Goal: Information Seeking & Learning: Learn about a topic

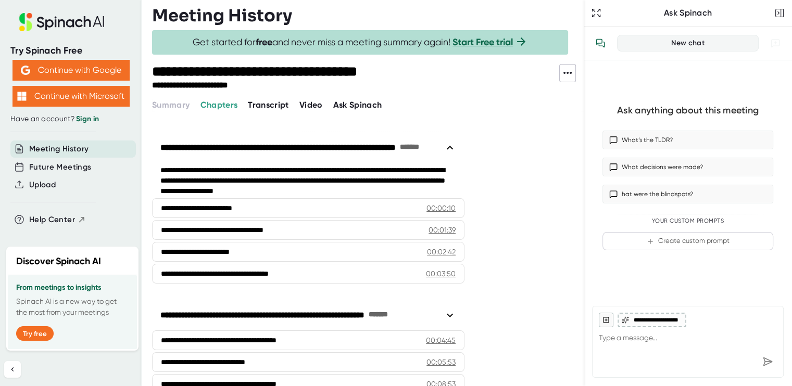
click at [306, 105] on span "Video" at bounding box center [310, 105] width 23 height 10
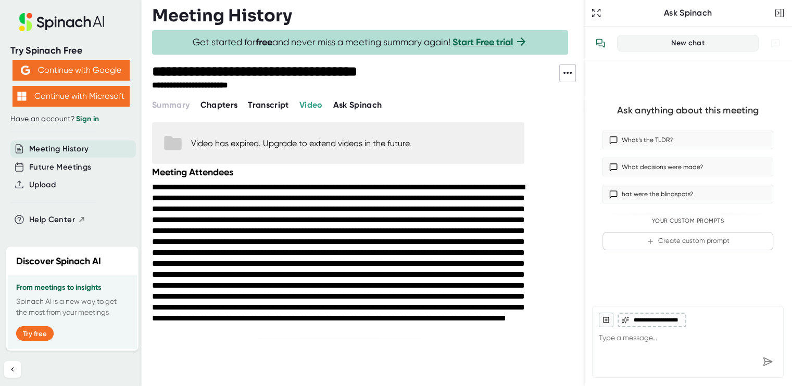
scroll to position [15, 0]
click at [214, 105] on span "Chapters" at bounding box center [218, 105] width 37 height 10
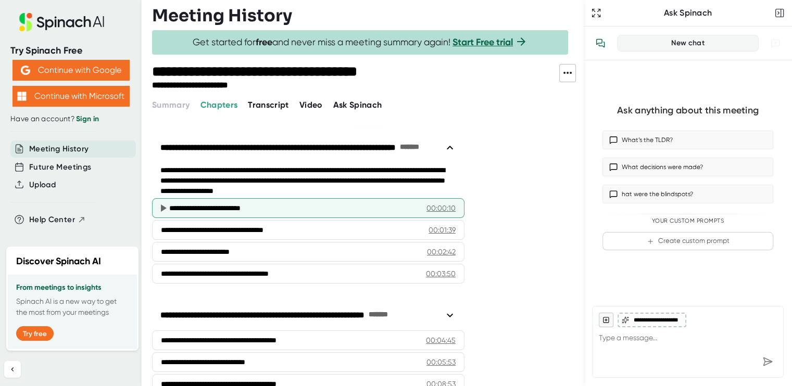
click at [440, 206] on div "00:00:10" at bounding box center [440, 208] width 29 height 10
click at [163, 206] on icon at bounding box center [164, 208] width 6 height 7
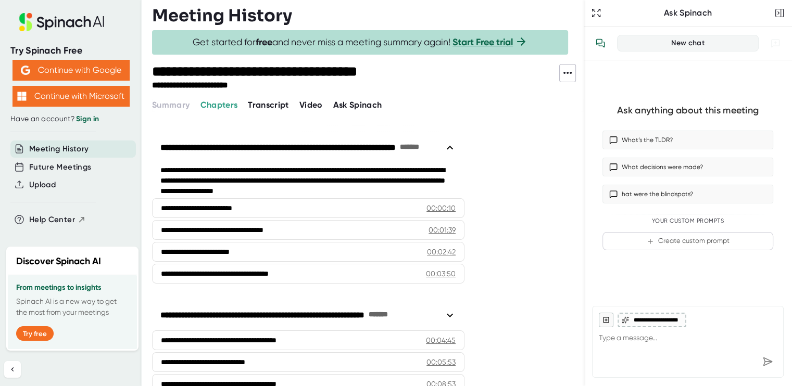
click at [310, 102] on span "Video" at bounding box center [310, 105] width 23 height 10
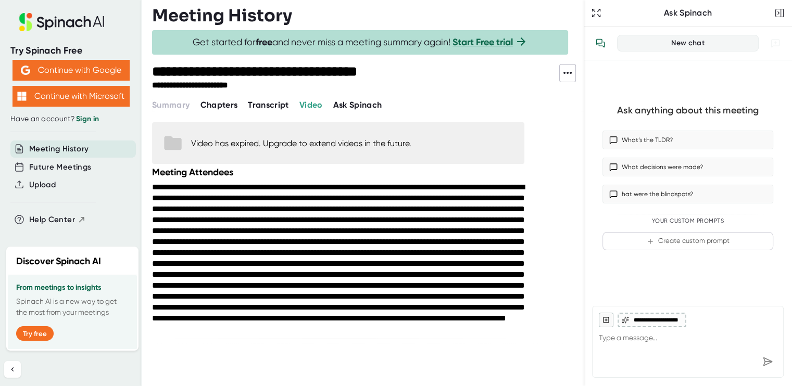
click at [228, 101] on span "Chapters" at bounding box center [218, 105] width 37 height 10
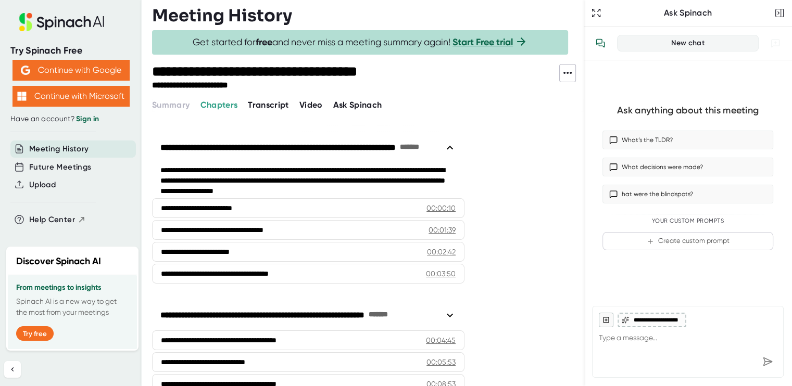
scroll to position [52, 0]
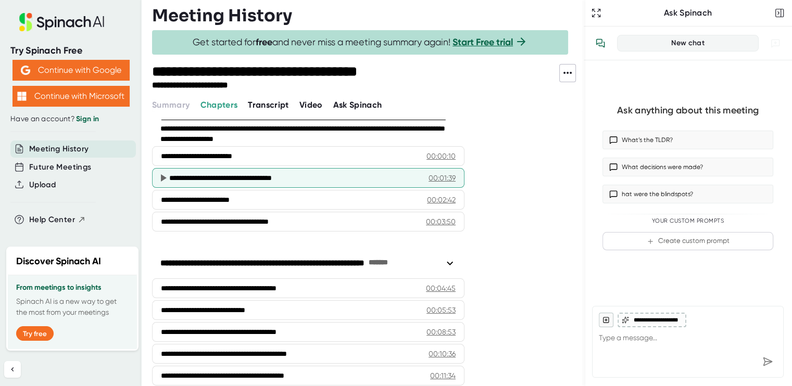
click at [167, 176] on icon at bounding box center [163, 178] width 12 height 12
click at [162, 176] on icon at bounding box center [164, 177] width 6 height 7
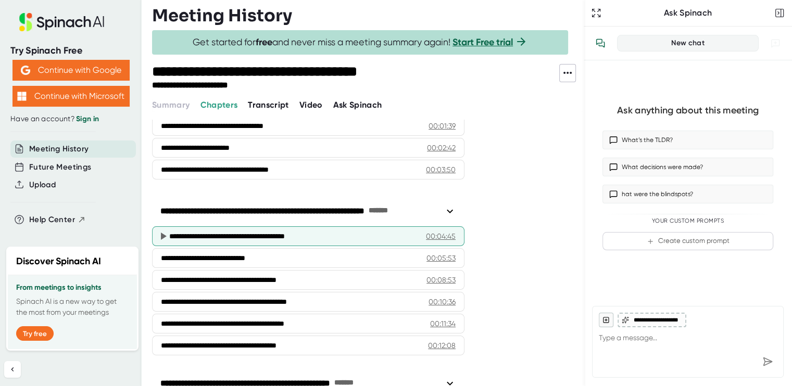
click at [172, 236] on div "**********" at bounding box center [293, 236] width 249 height 10
click at [195, 231] on div "**********" at bounding box center [293, 236] width 249 height 10
click at [433, 232] on div "00:04:45" at bounding box center [441, 236] width 30 height 10
click at [446, 234] on div "00:04:45" at bounding box center [441, 236] width 30 height 10
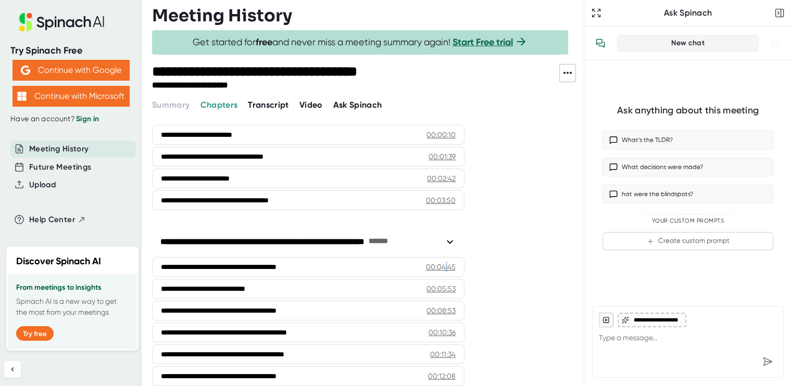
scroll to position [0, 0]
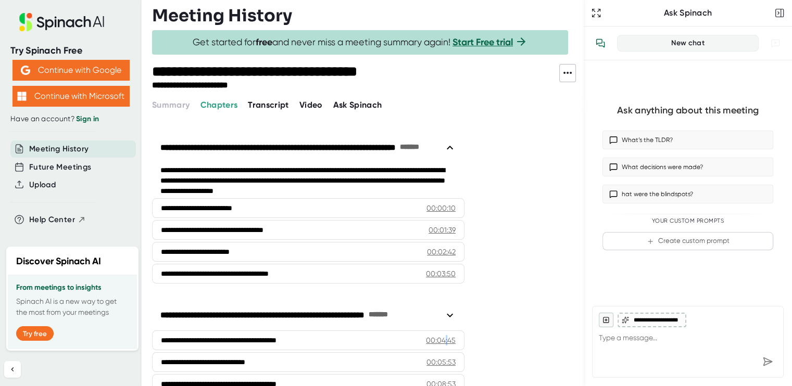
click at [258, 104] on span "Transcript" at bounding box center [268, 105] width 41 height 10
